Goal: Task Accomplishment & Management: Use online tool/utility

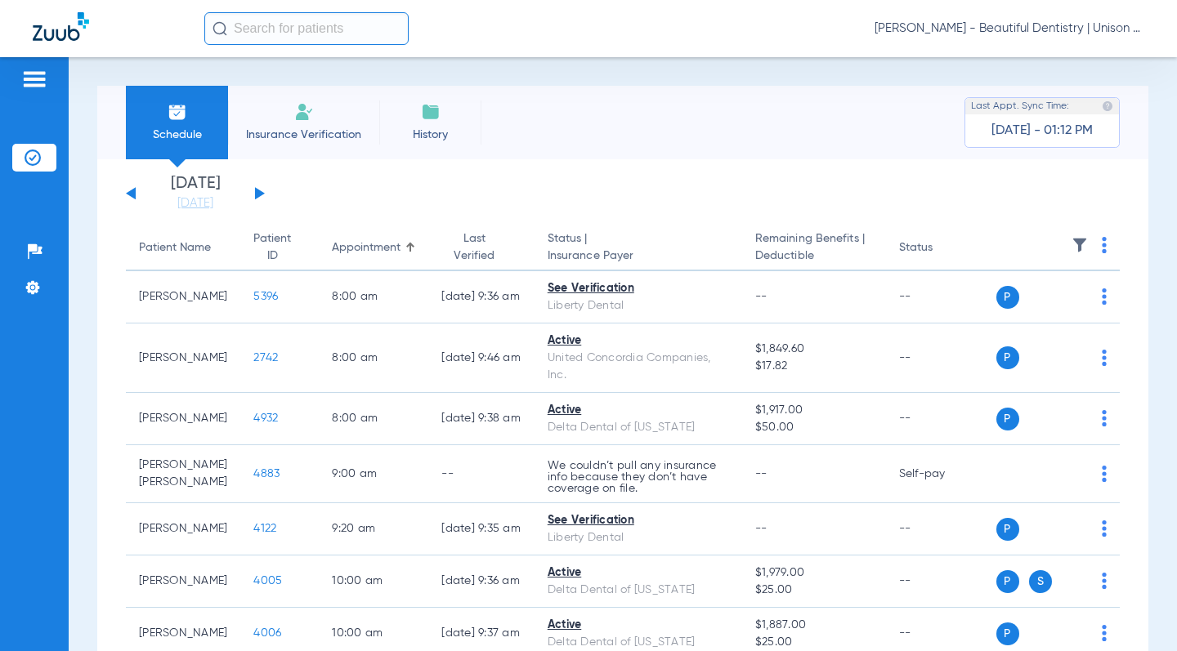
click at [257, 195] on button at bounding box center [260, 193] width 10 height 12
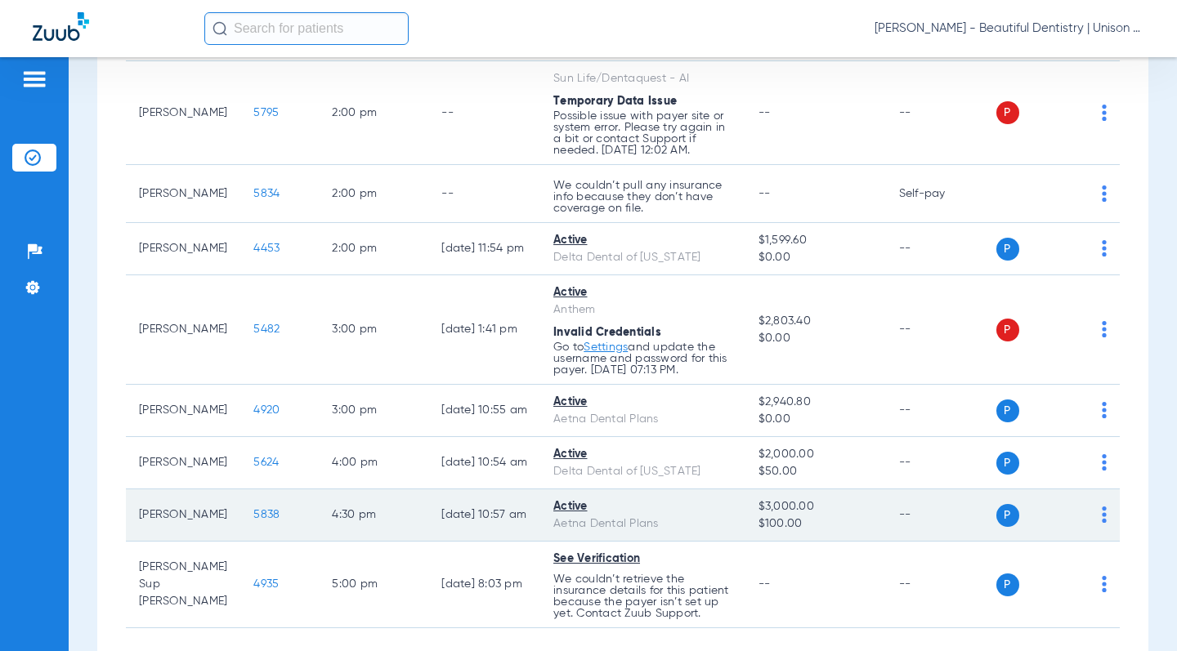
scroll to position [997, 0]
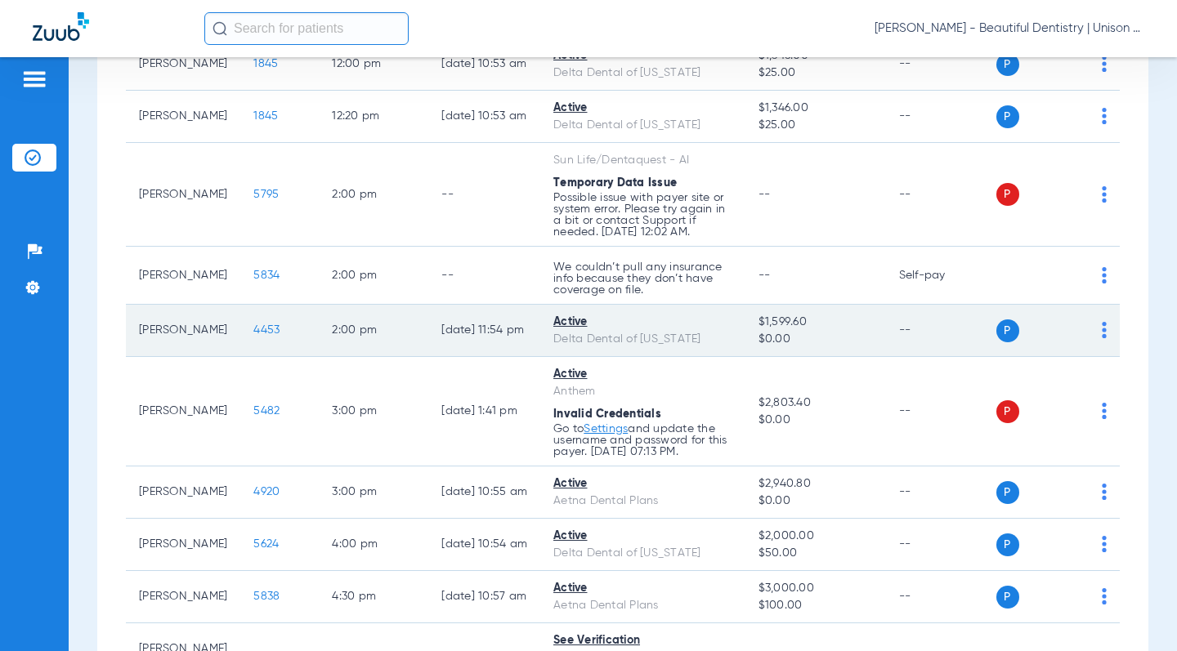
click at [1093, 332] on td "P S" at bounding box center [1058, 331] width 124 height 52
click at [1101, 333] on img at bounding box center [1103, 330] width 5 height 16
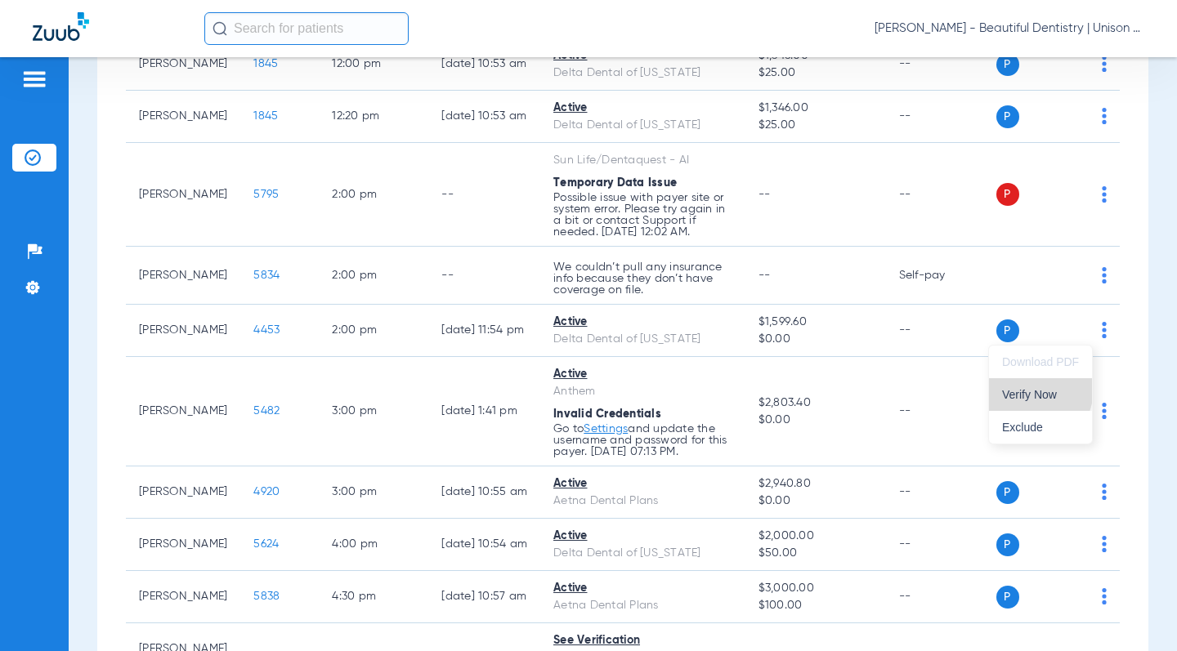
click at [1026, 389] on span "Verify Now" at bounding box center [1040, 394] width 77 height 11
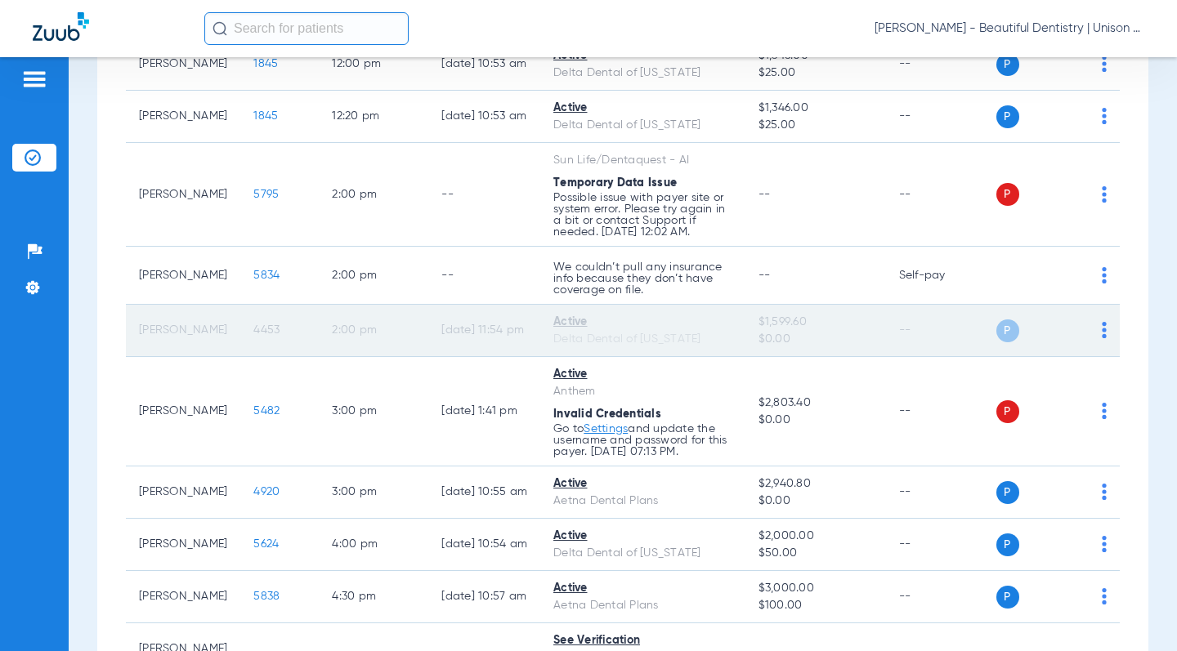
click at [253, 328] on span "4453" at bounding box center [266, 329] width 26 height 11
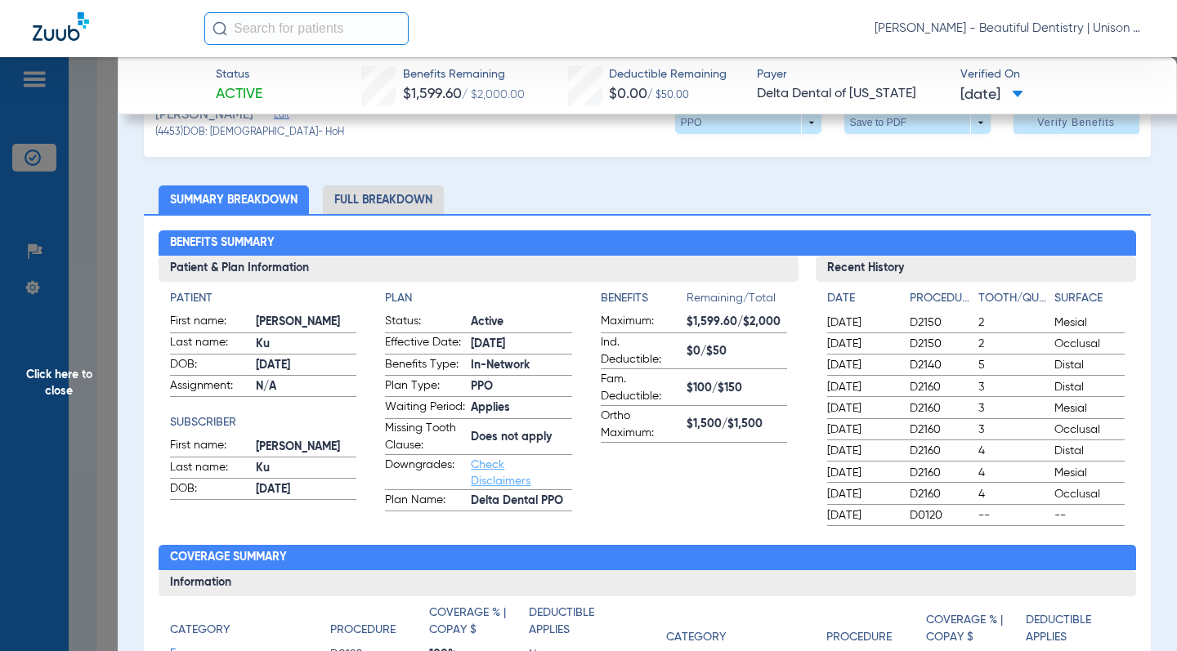
scroll to position [0, 0]
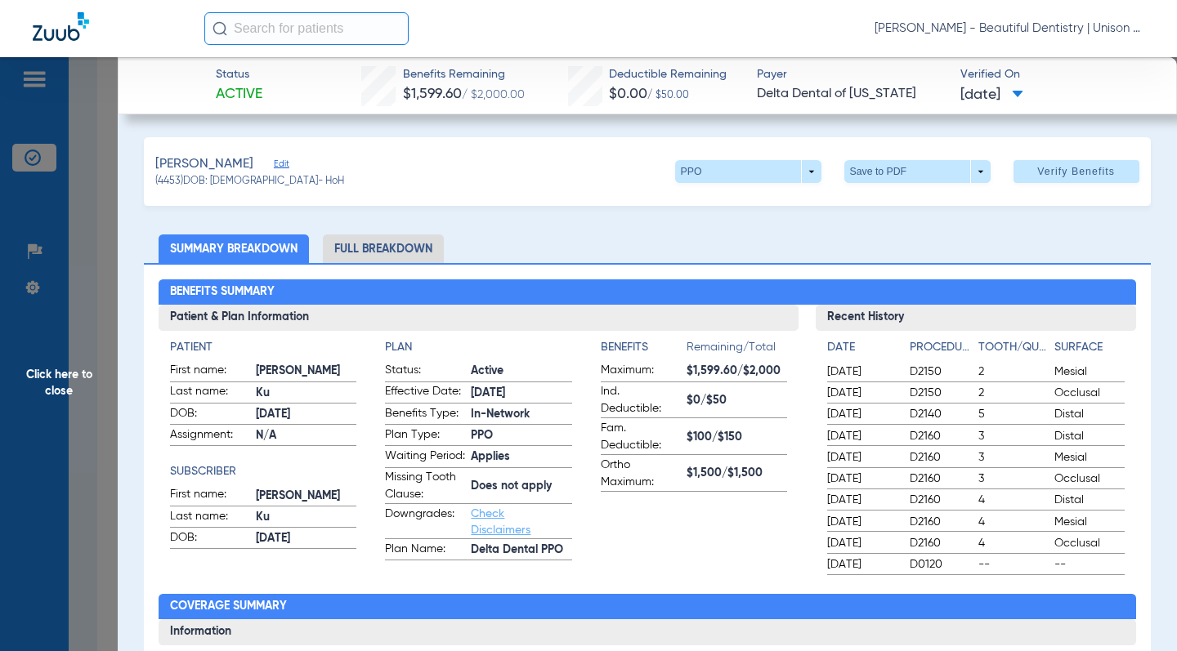
click at [108, 223] on span "Click here to close" at bounding box center [59, 382] width 118 height 651
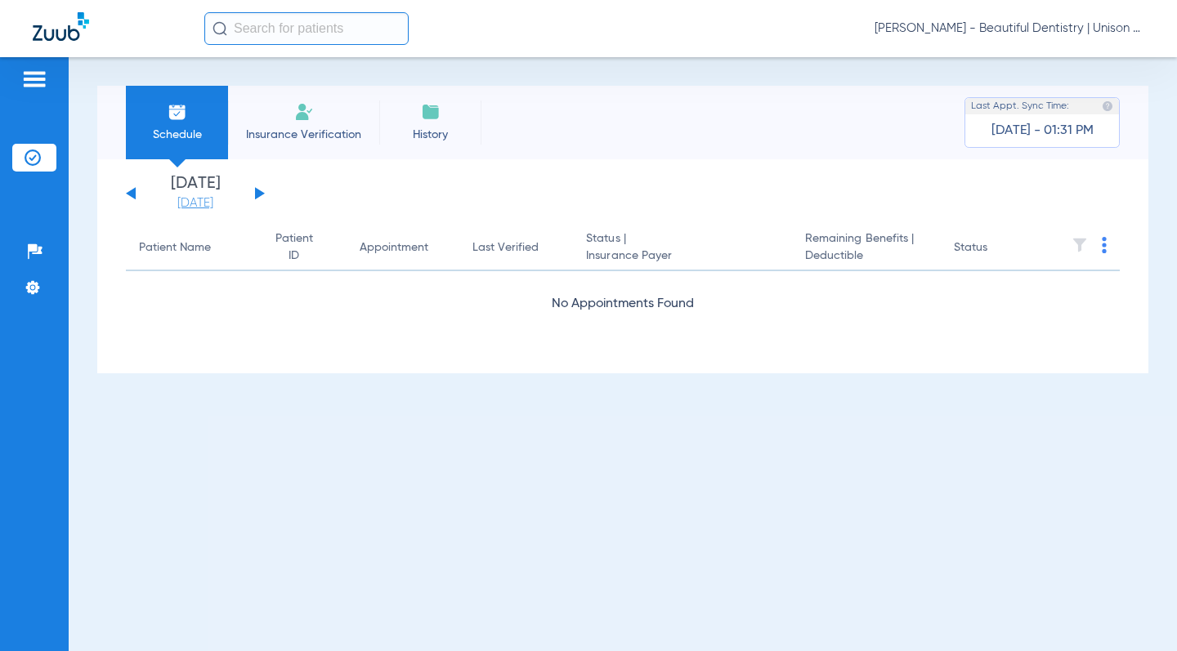
click at [261, 194] on button at bounding box center [260, 193] width 10 height 12
click at [127, 194] on button at bounding box center [131, 193] width 10 height 12
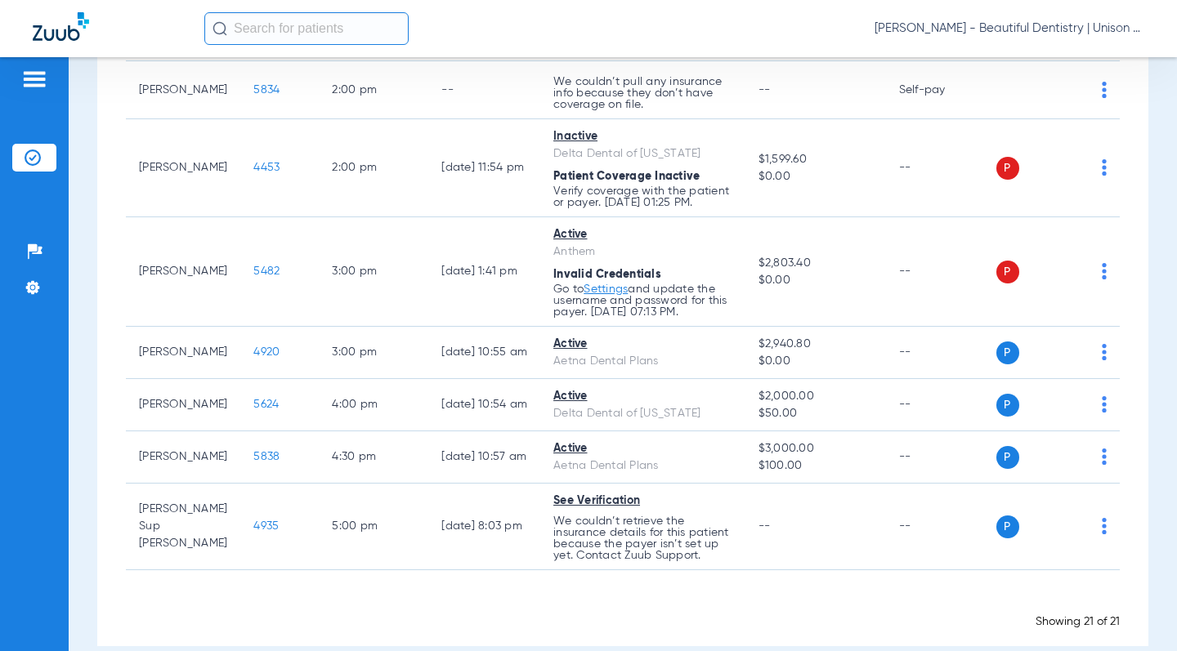
scroll to position [1206, 0]
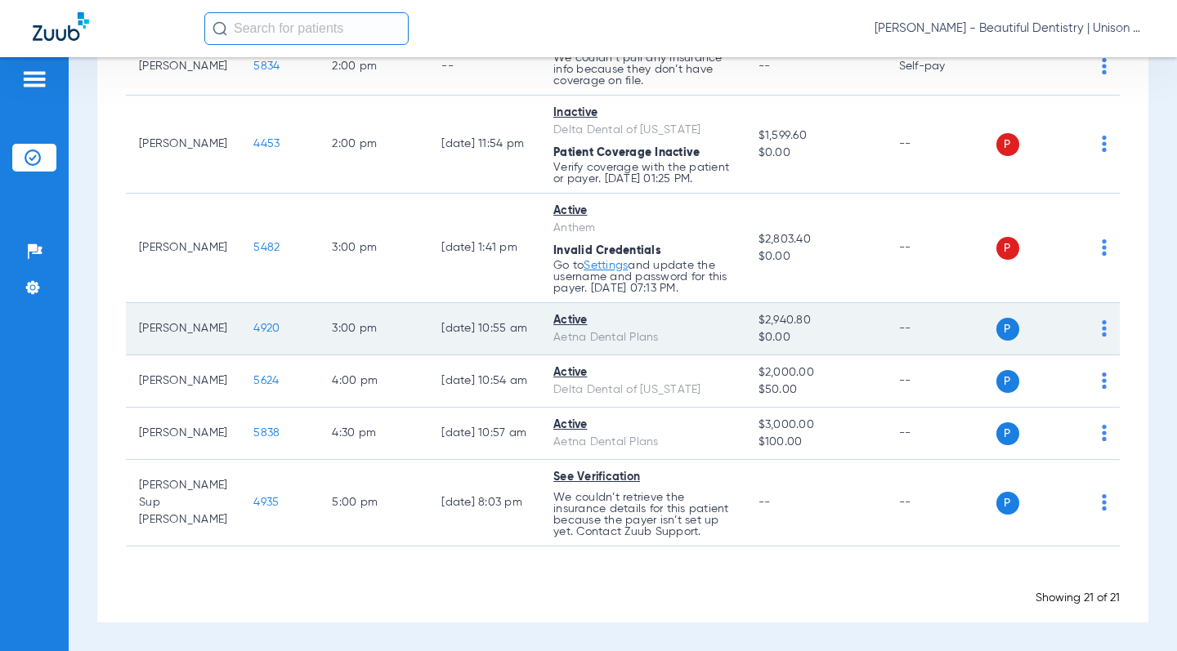
click at [253, 329] on span "4920" at bounding box center [266, 328] width 26 height 11
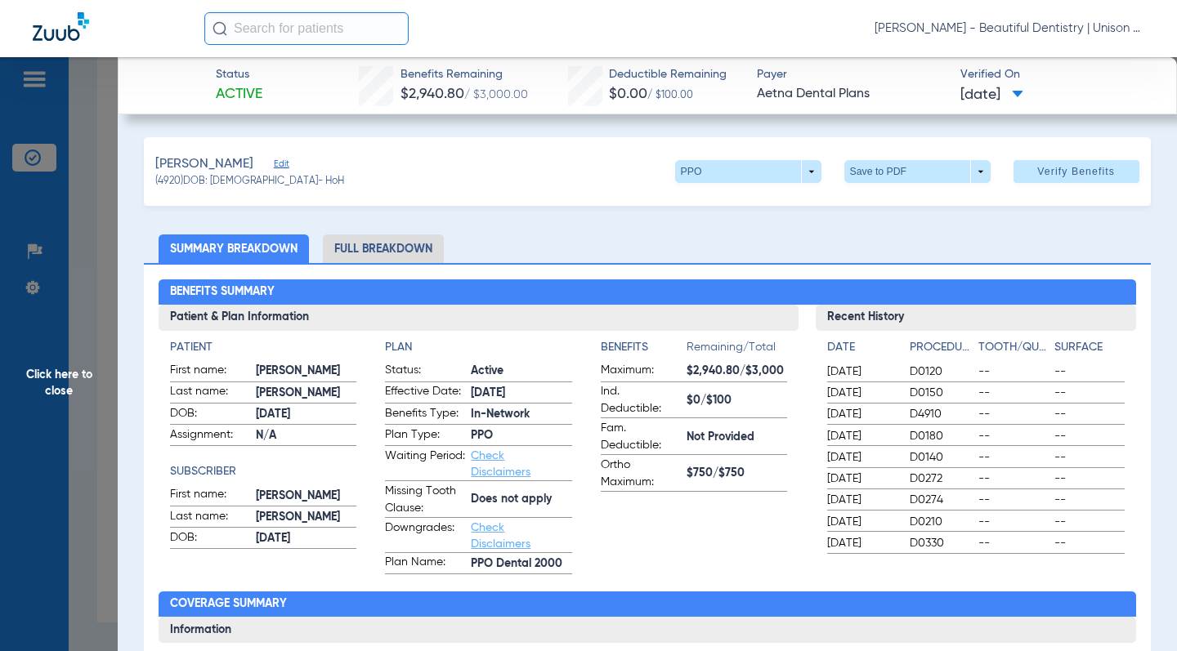
click at [589, 267] on div "Benefits Summary Patient & Plan Information Patient First name: [PERSON_NAME] L…" at bounding box center [647, 584] width 1006 height 643
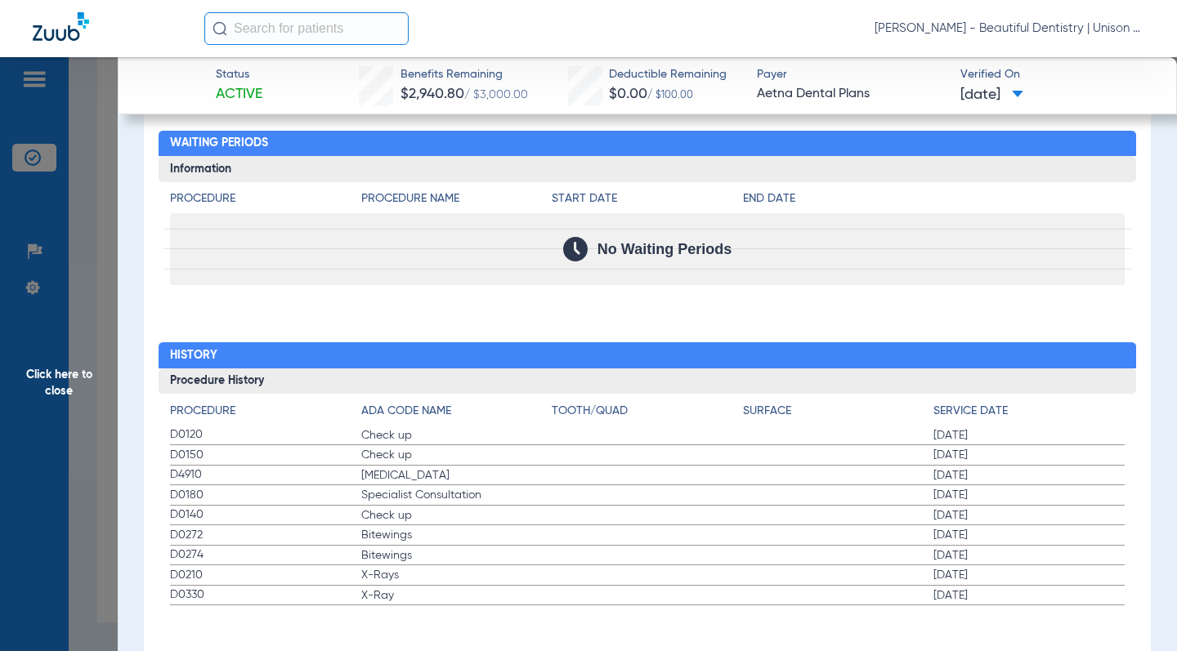
scroll to position [1616, 0]
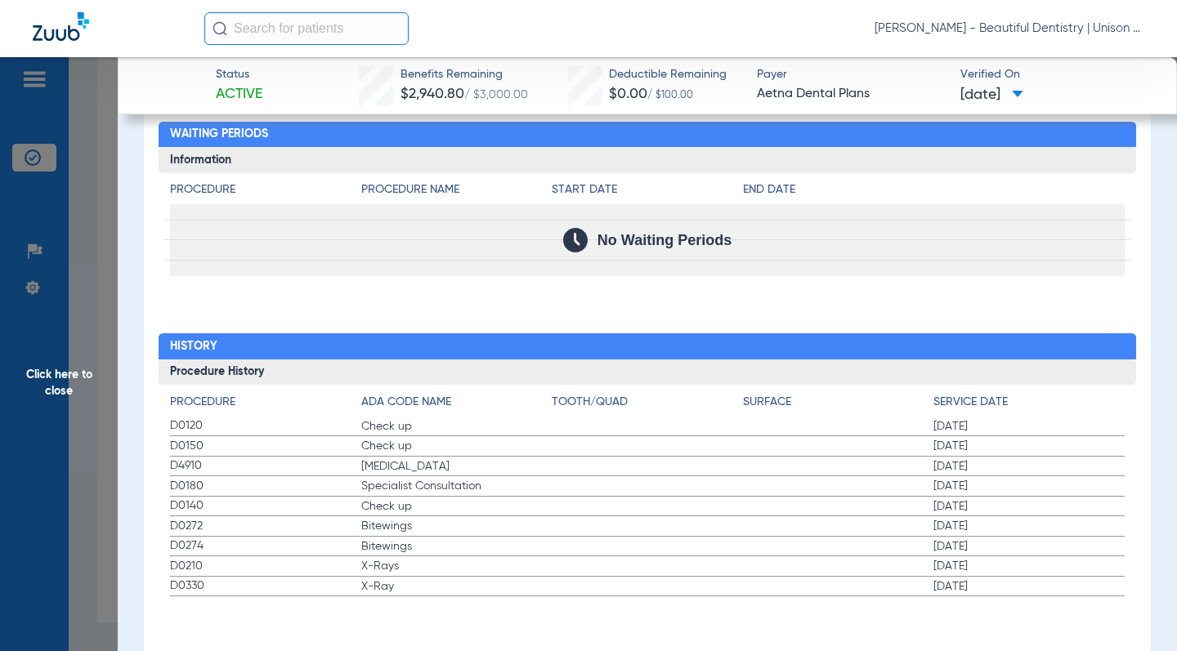
click at [102, 215] on span "Click here to close" at bounding box center [59, 382] width 118 height 651
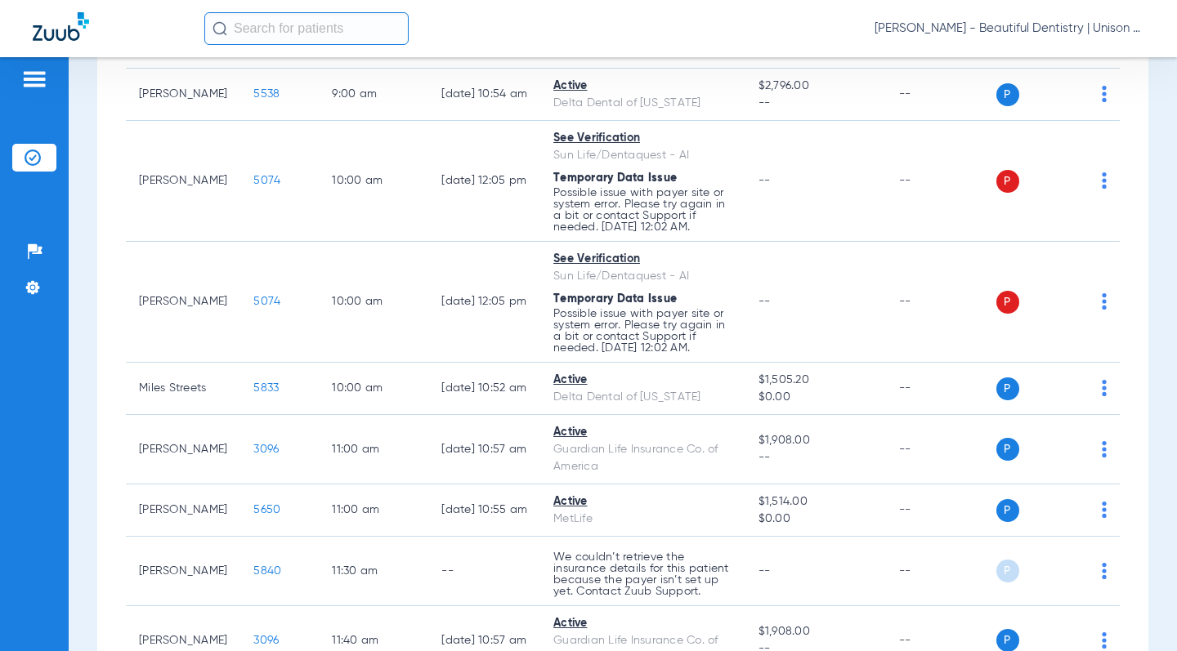
scroll to position [0, 0]
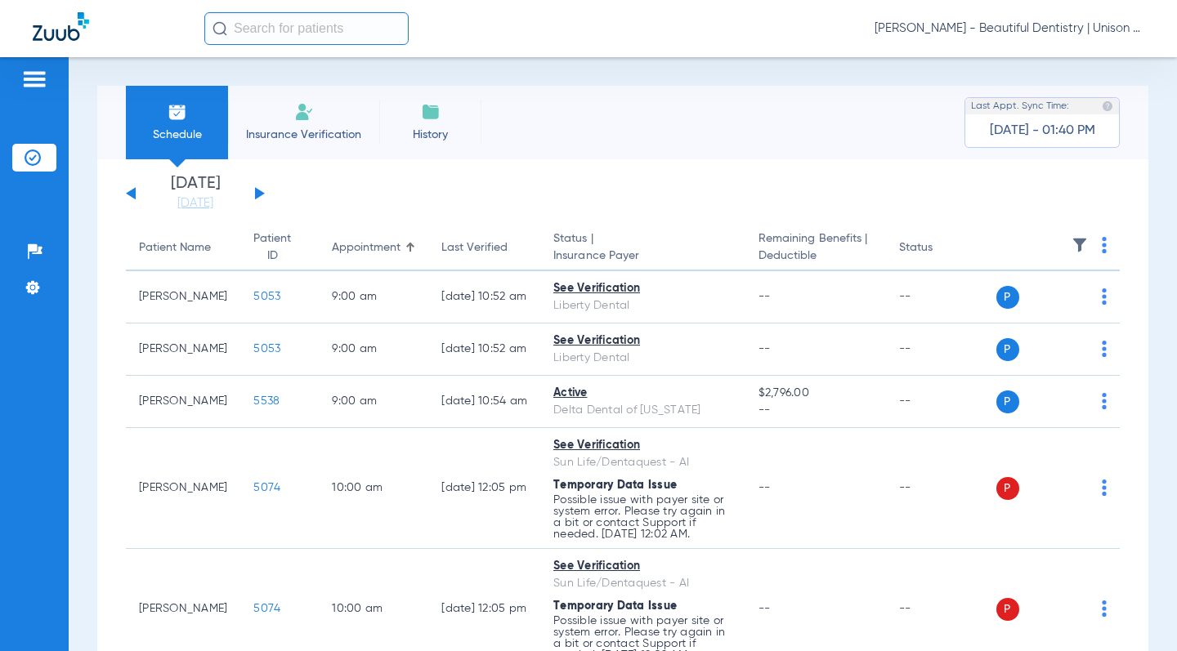
click at [82, 272] on div "Schedule Insurance Verification History Last Appt. Sync Time: [DATE] - 01:40 PM…" at bounding box center [623, 354] width 1108 height 594
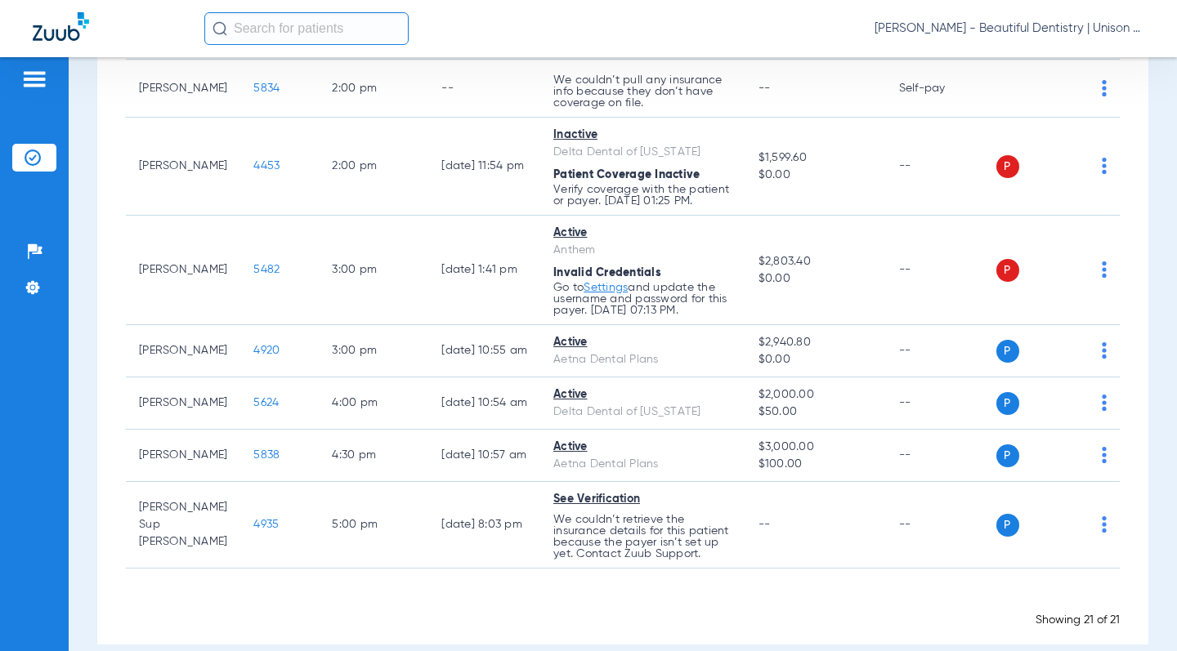
scroll to position [1206, 0]
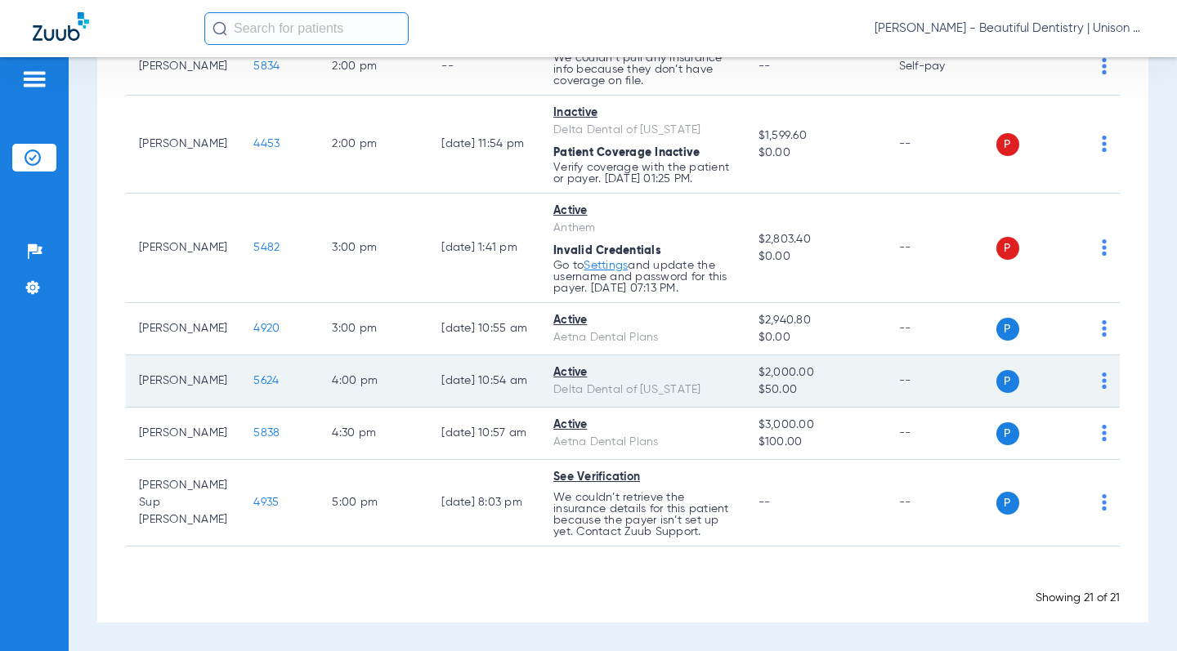
click at [253, 380] on span "5624" at bounding box center [265, 380] width 25 height 11
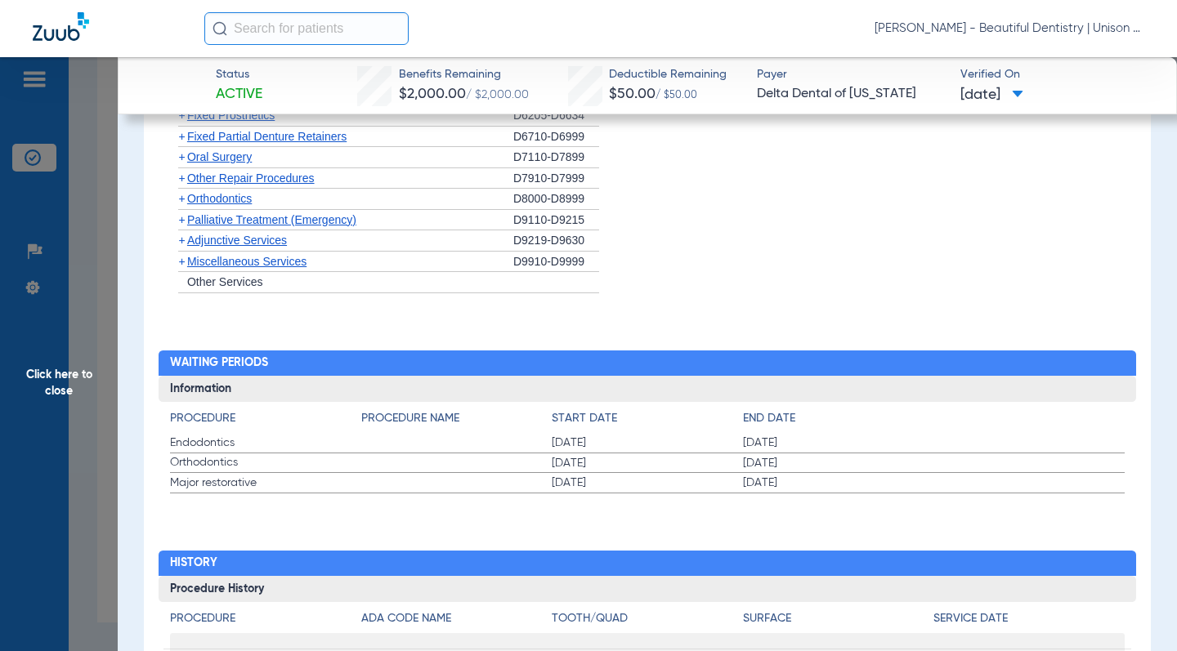
scroll to position [1676, 0]
